Goal: Task Accomplishment & Management: Manage account settings

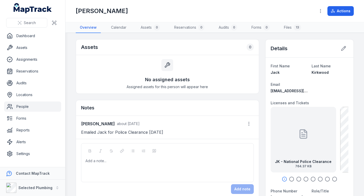
click at [26, 107] on link "People" at bounding box center [32, 106] width 57 height 10
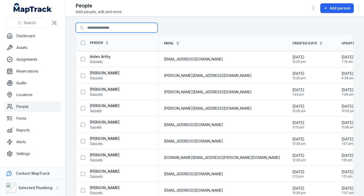
click at [101, 27] on input "Search for people" at bounding box center [117, 28] width 82 height 10
type input "****"
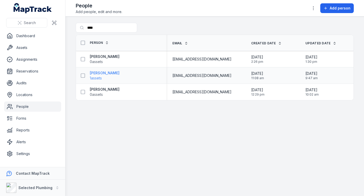
click at [105, 74] on strong "[PERSON_NAME]" at bounding box center [105, 72] width 30 height 5
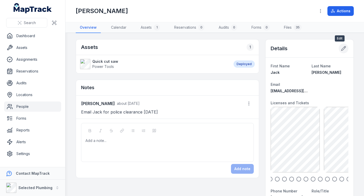
click at [342, 48] on button at bounding box center [344, 48] width 10 height 10
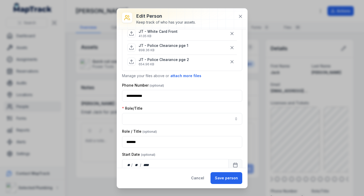
scroll to position [284, 0]
click at [169, 118] on button "button" at bounding box center [182, 118] width 120 height 12
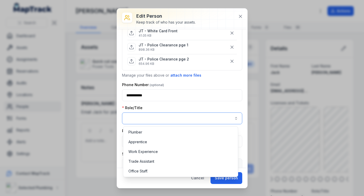
click at [169, 118] on button "button" at bounding box center [182, 118] width 120 height 12
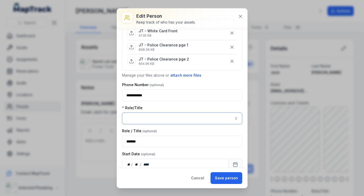
click at [169, 118] on button "button" at bounding box center [182, 118] width 120 height 12
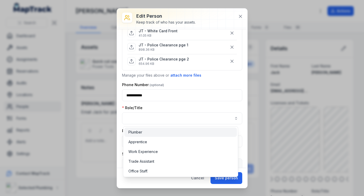
click at [170, 130] on div "Plumber" at bounding box center [180, 131] width 104 height 5
click at [204, 106] on div "Role/Title Plumber *******" at bounding box center [182, 114] width 120 height 19
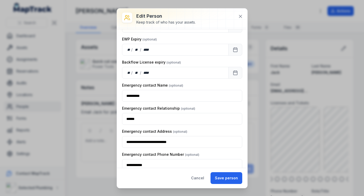
scroll to position [821, 0]
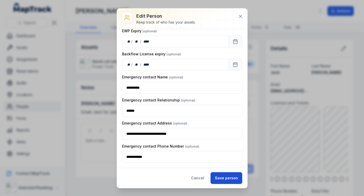
click at [231, 177] on button "Save person" at bounding box center [226, 178] width 32 height 12
